Goal: Browse casually

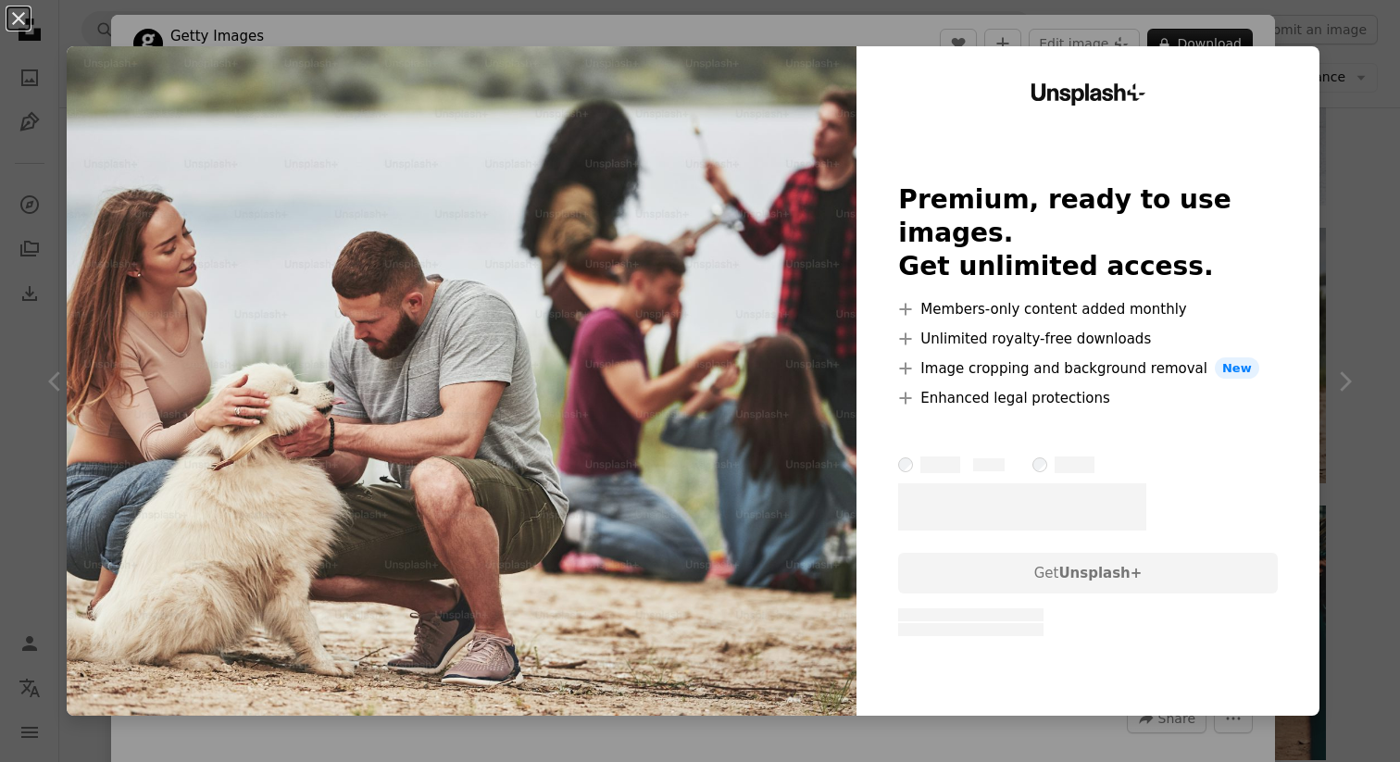
scroll to position [4419, 0]
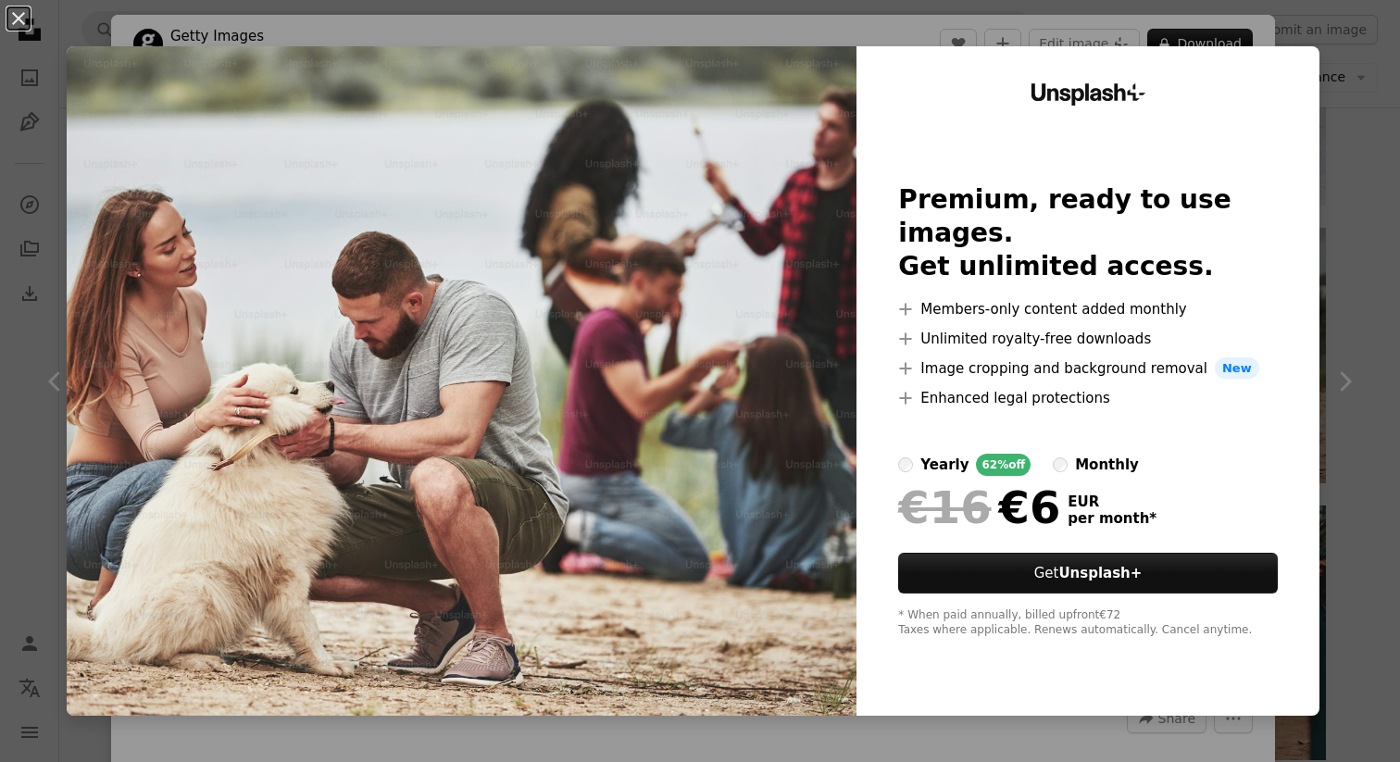
click at [1354, 58] on div "An X shape Unsplash+ Premium, ready to use images. Get unlimited access. A plus…" at bounding box center [700, 381] width 1400 height 762
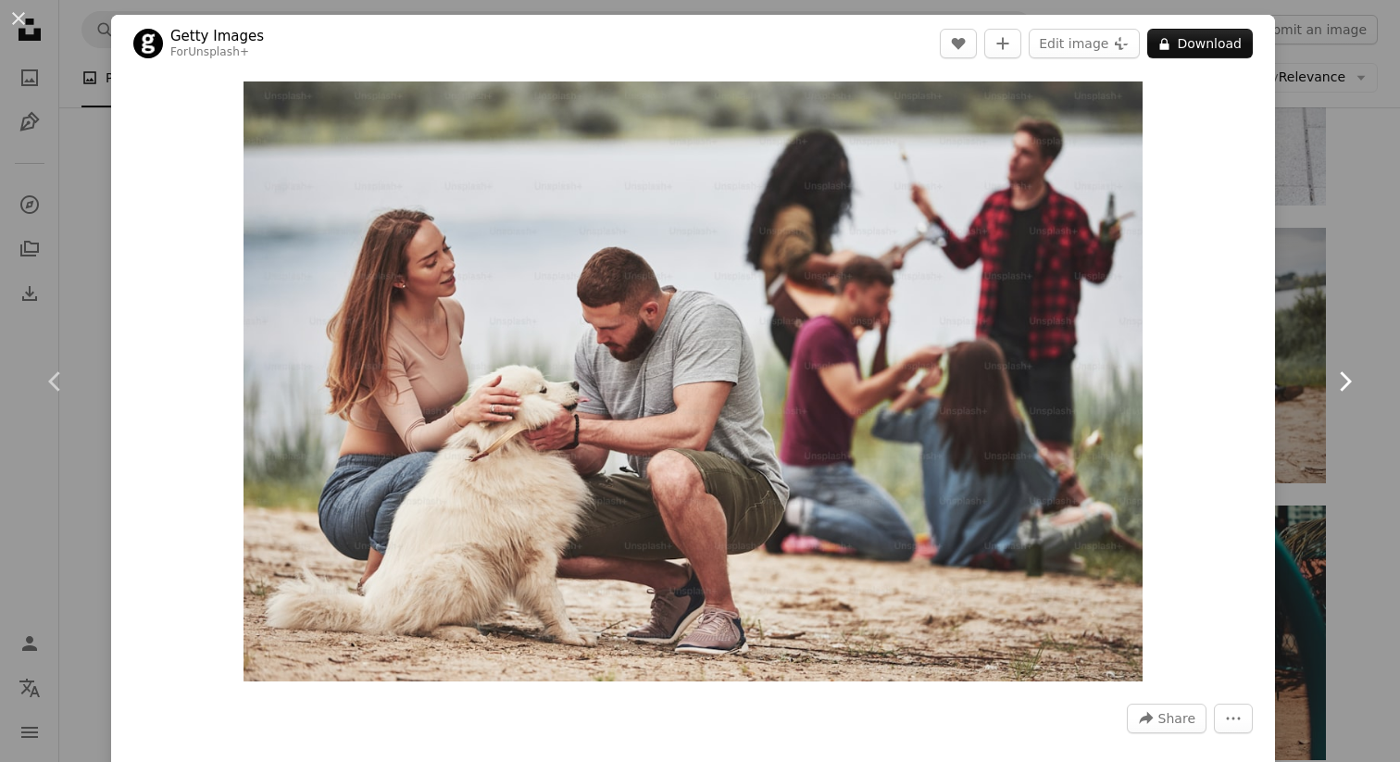
click at [1385, 370] on link "Chevron right" at bounding box center [1344, 382] width 111 height 178
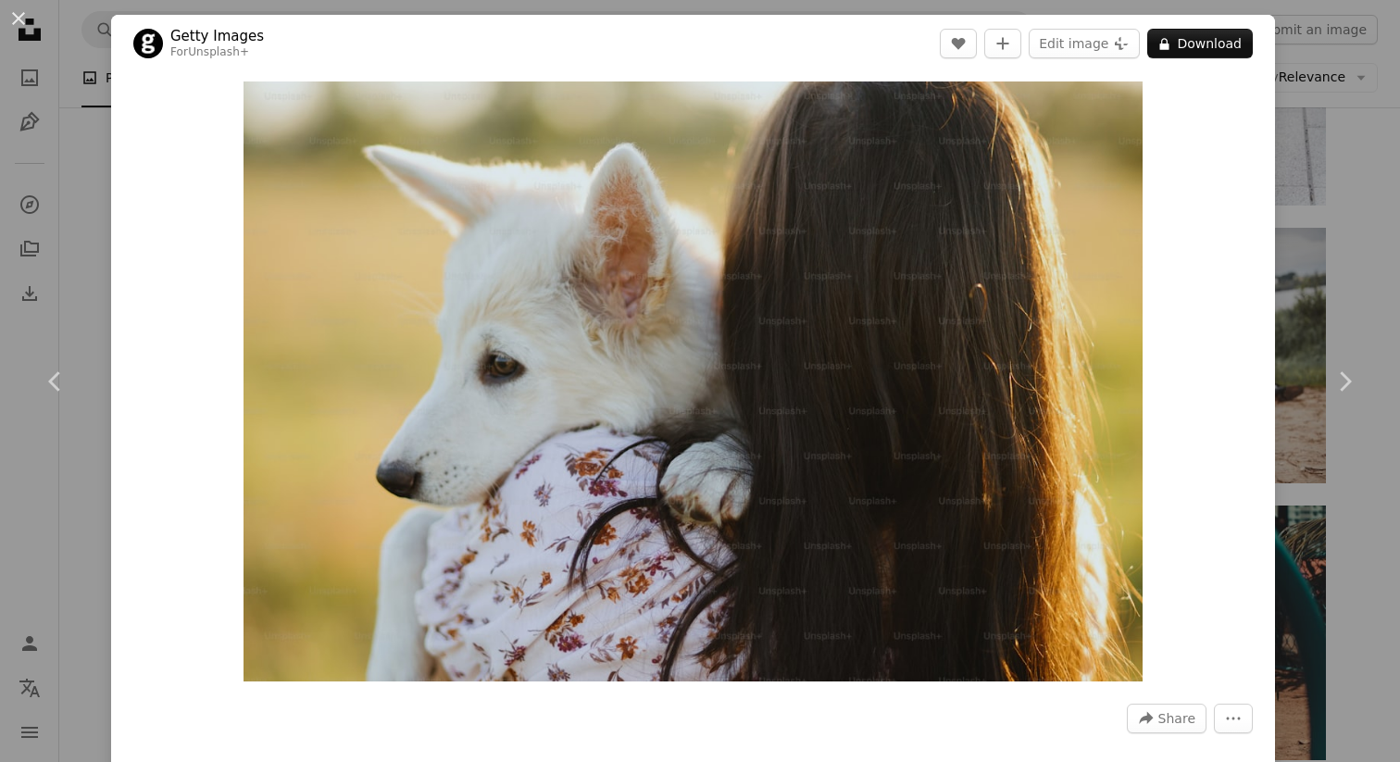
click at [106, 512] on div "An X shape Chevron left Chevron right Getty Images For Unsplash+ A heart A plus…" at bounding box center [700, 381] width 1400 height 762
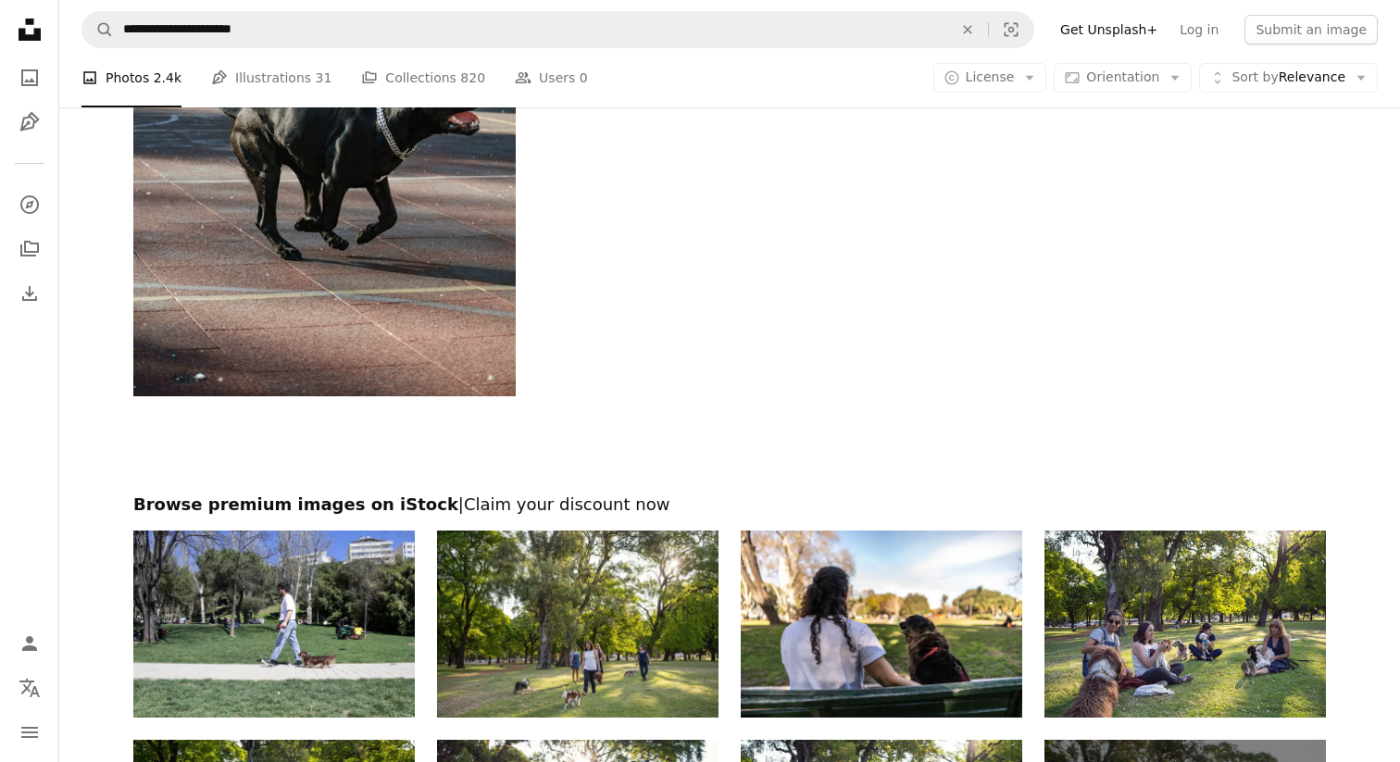
scroll to position [5785, 0]
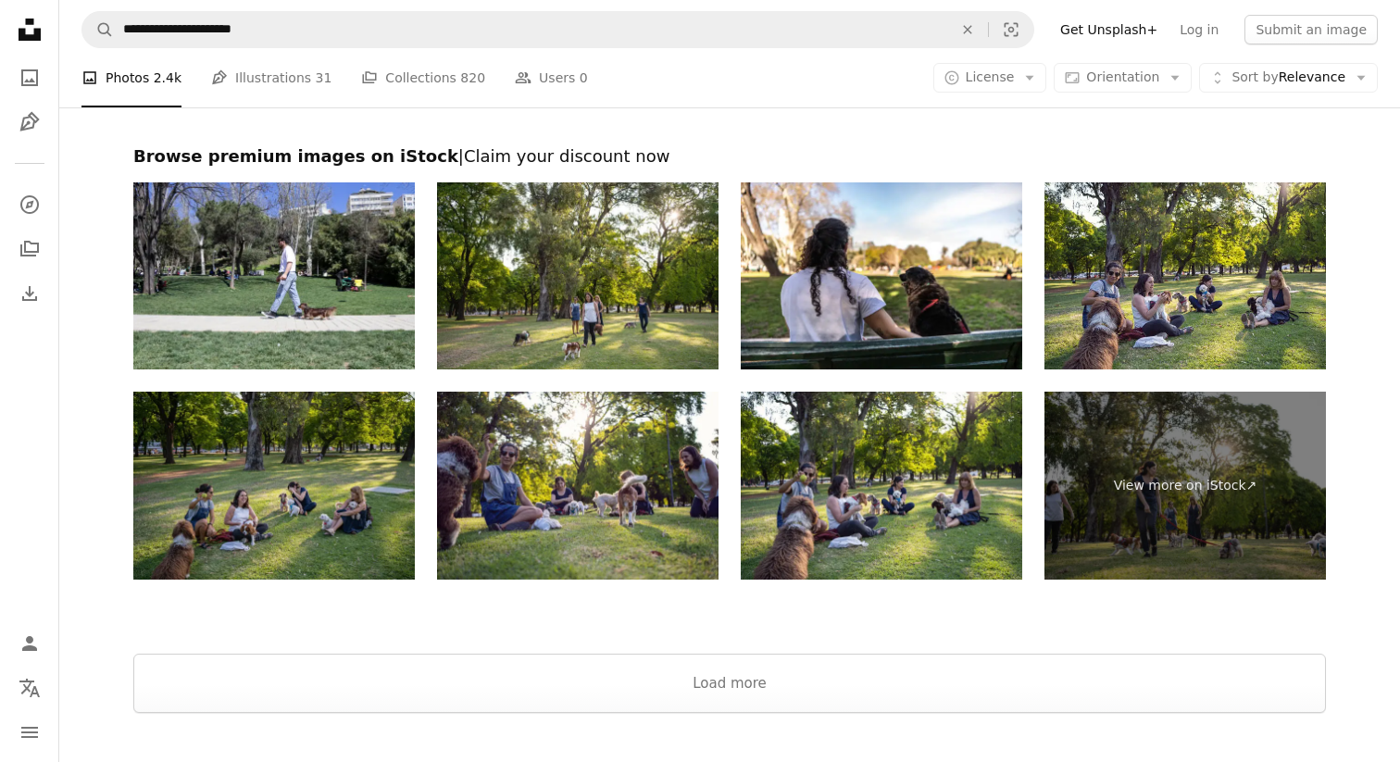
click at [302, 498] on img at bounding box center [273, 486] width 281 height 188
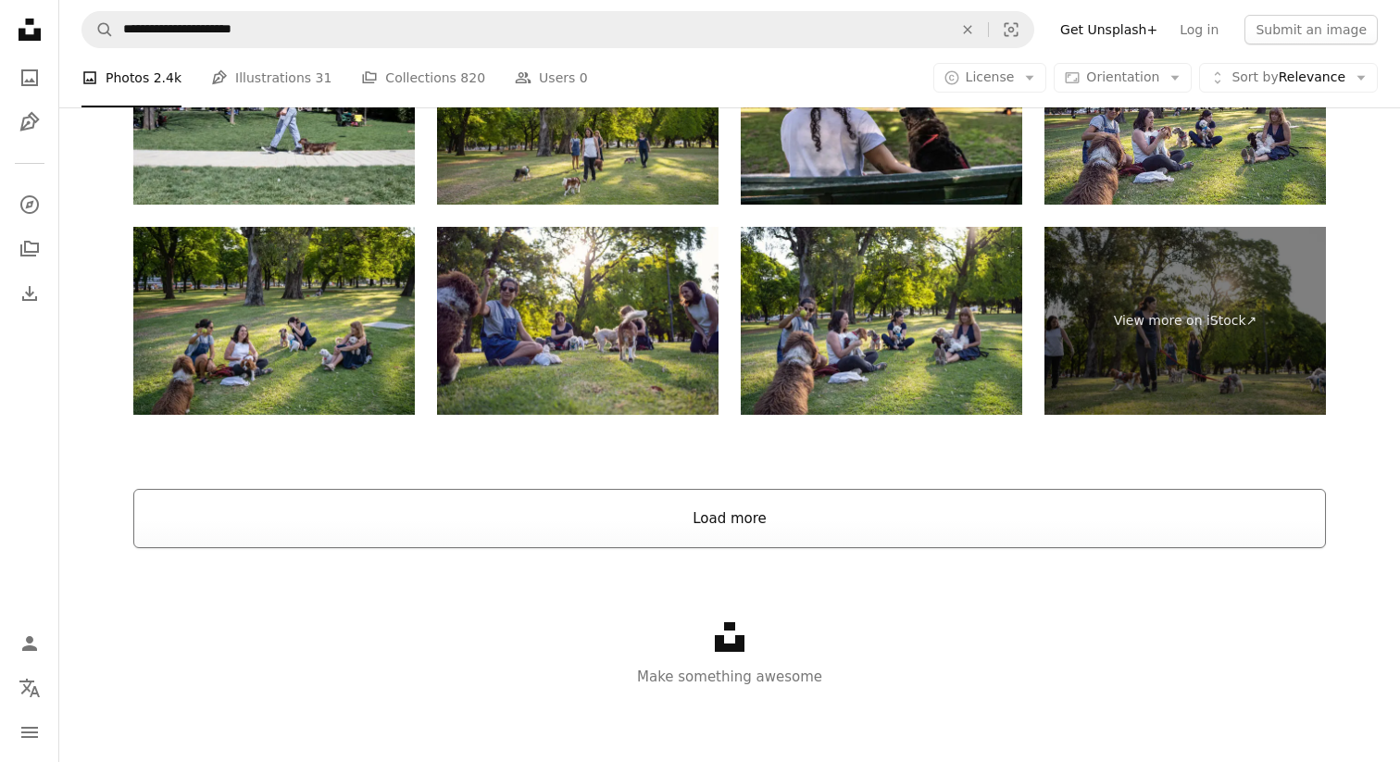
click at [662, 507] on button "Load more" at bounding box center [729, 518] width 1193 height 59
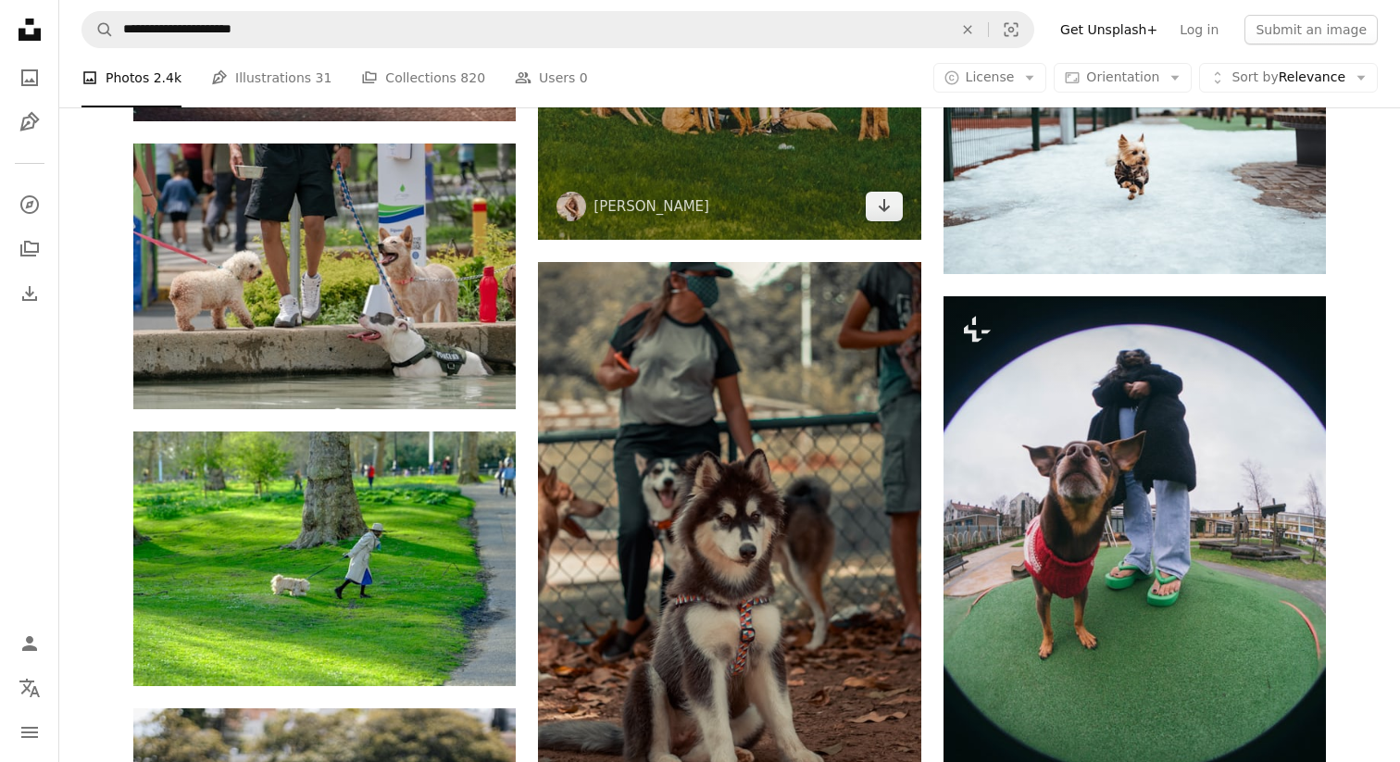
scroll to position [5719, 0]
